Goal: Navigation & Orientation: Find specific page/section

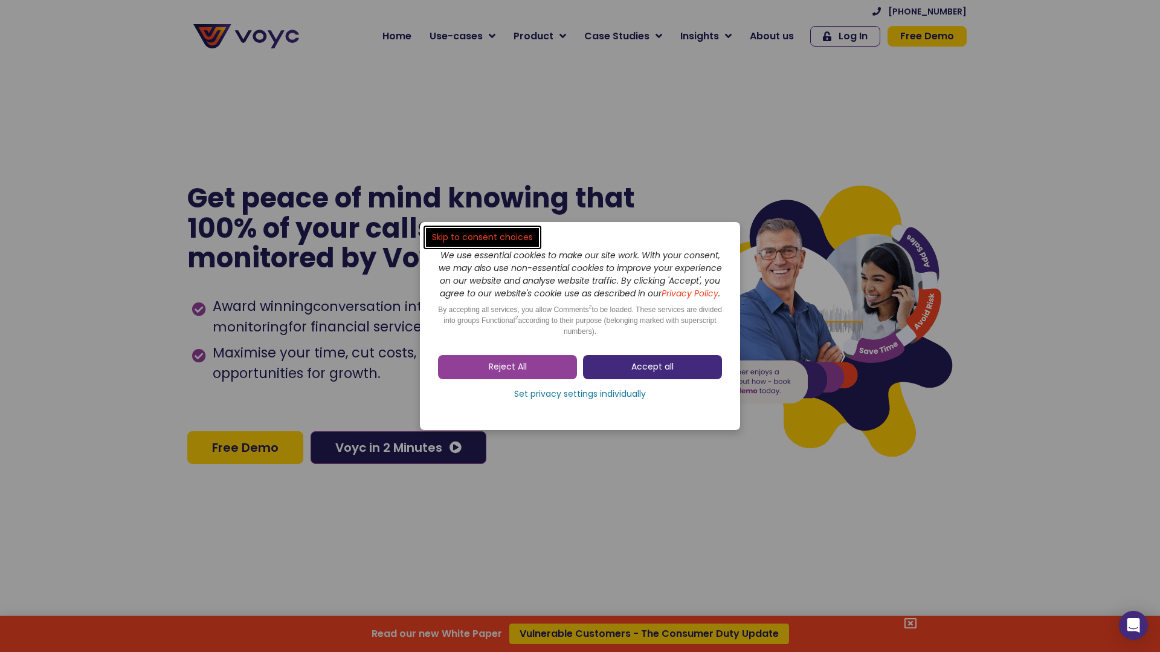
click at [625, 370] on link "Accept all" at bounding box center [652, 367] width 139 height 24
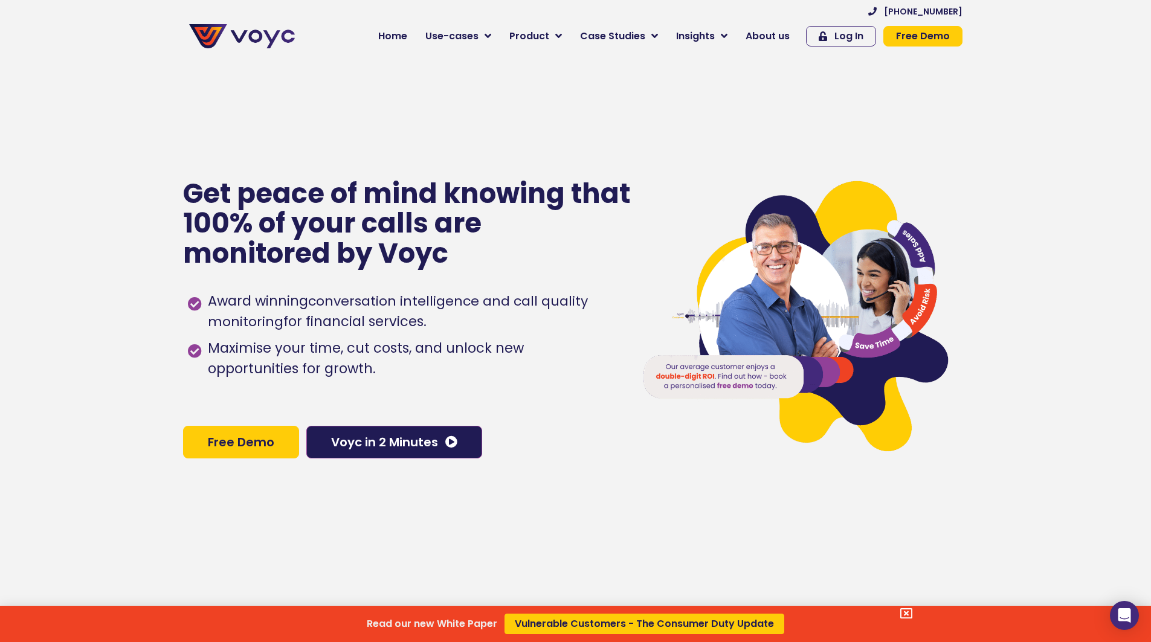
click at [398, 34] on div "Read our new White Paper Vulnerable Customers - The Consumer Duty Update" at bounding box center [575, 321] width 1151 height 642
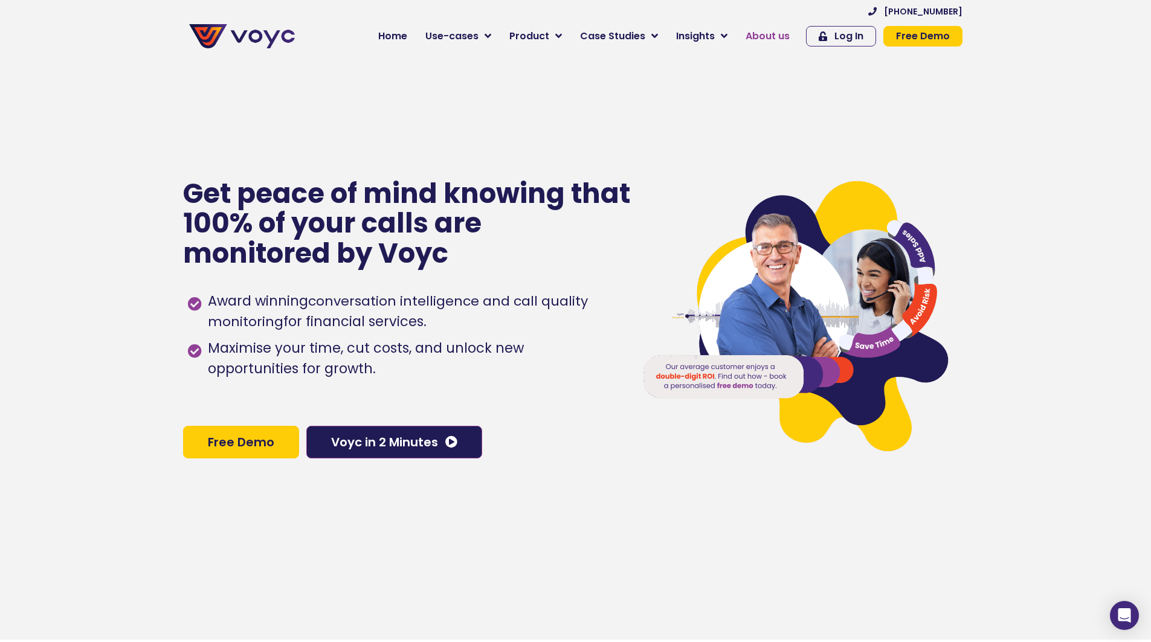
click at [768, 32] on span "About us" at bounding box center [768, 36] width 44 height 15
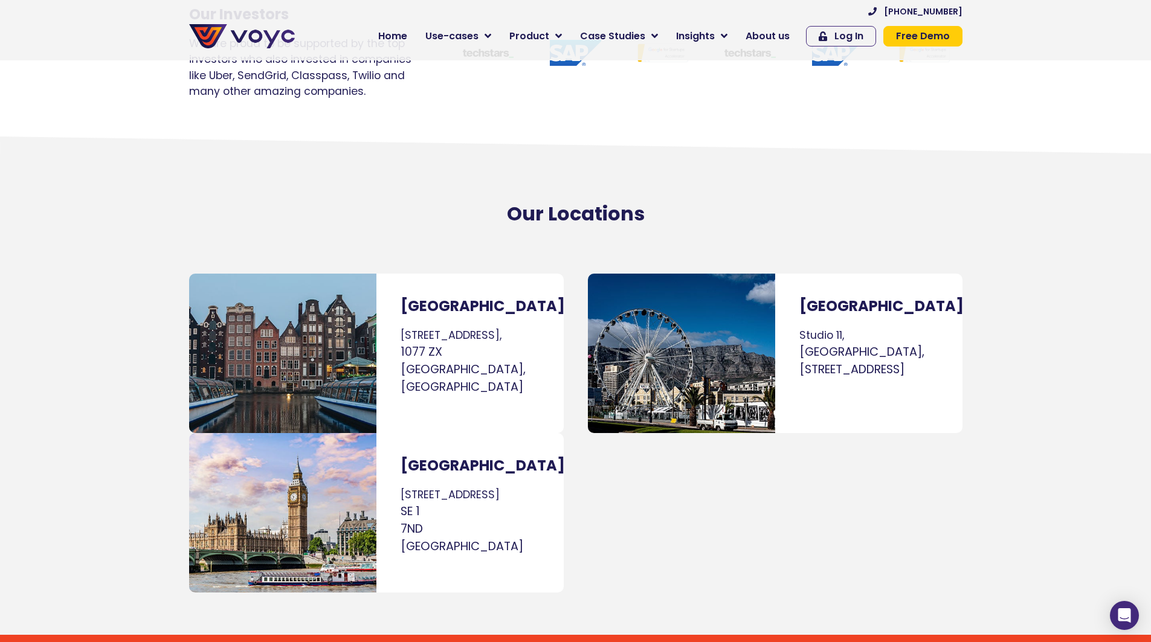
scroll to position [7264, 0]
